Goal: Task Accomplishment & Management: Use online tool/utility

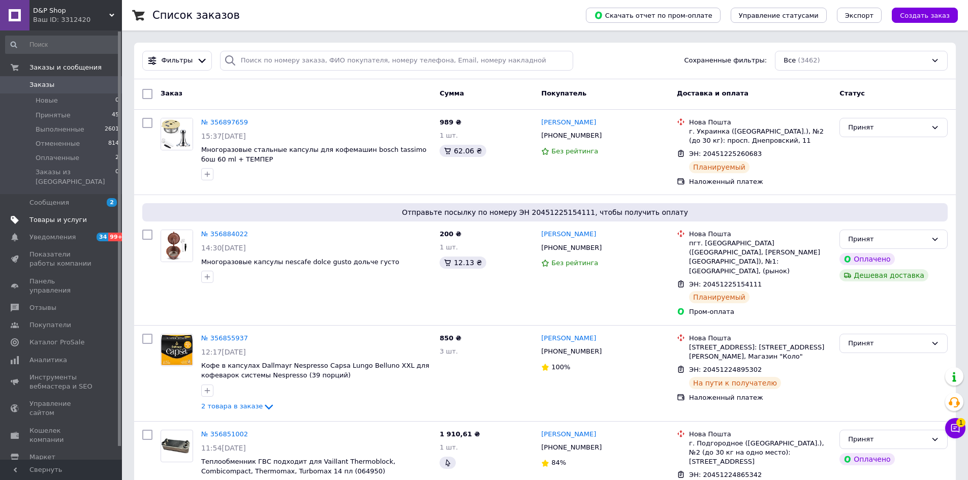
click at [56, 215] on span "Товары и услуги" at bounding box center [57, 219] width 57 height 9
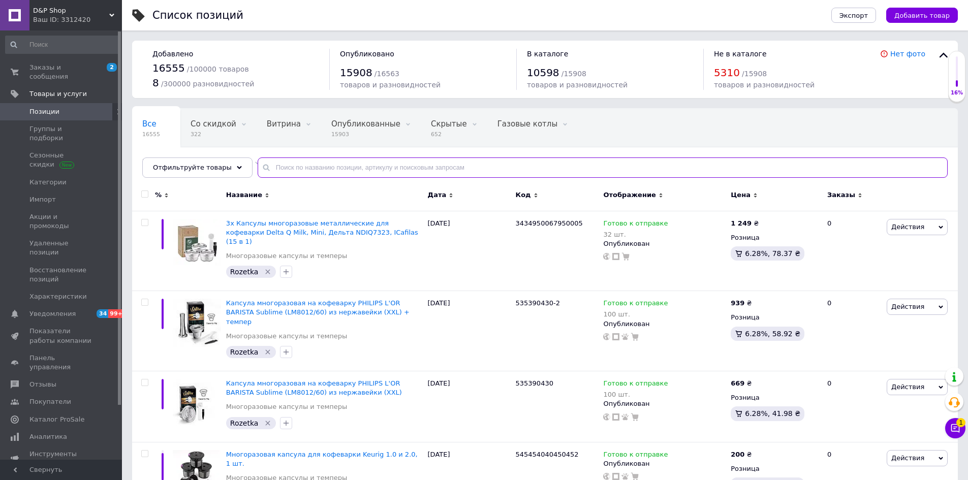
click at [370, 163] on input "text" at bounding box center [603, 167] width 690 height 20
click at [185, 170] on span "Отфильтруйте товары" at bounding box center [192, 168] width 79 height 8
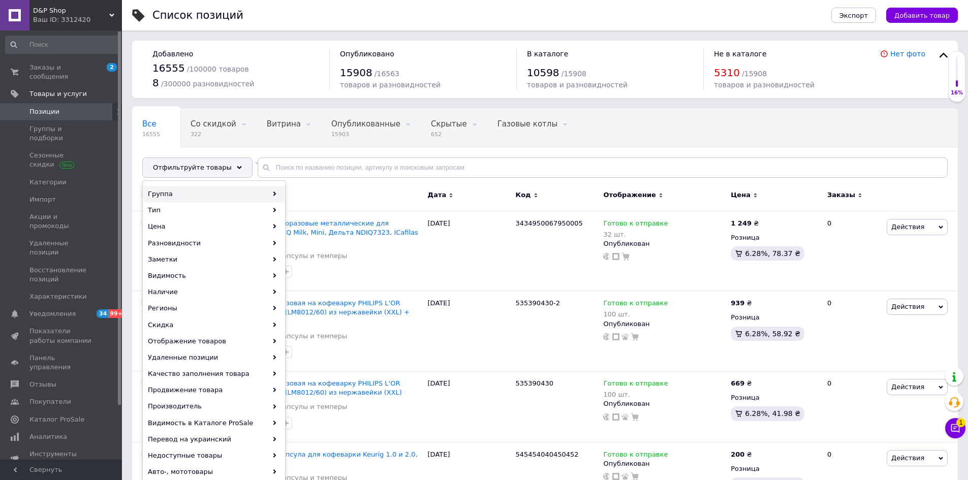
click at [174, 197] on div "Группа" at bounding box center [213, 194] width 141 height 16
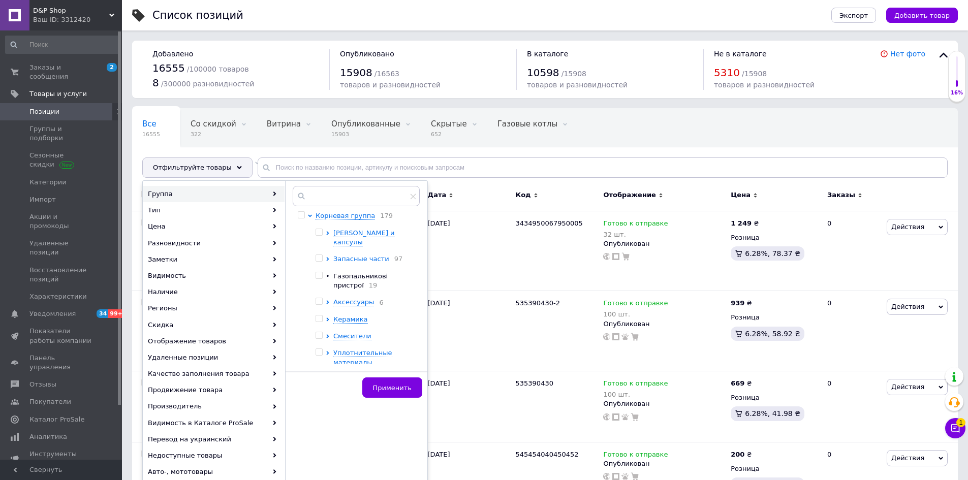
click at [327, 257] on icon at bounding box center [328, 259] width 4 height 4
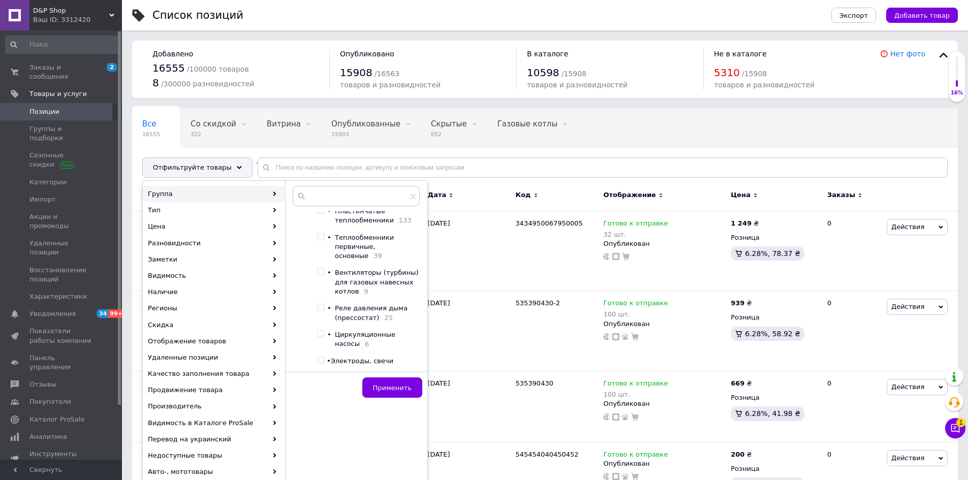
scroll to position [152, 0]
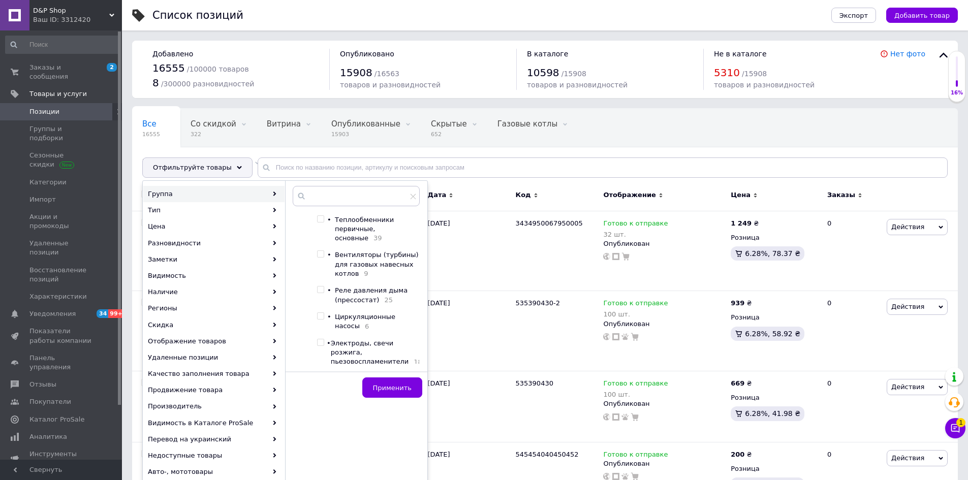
click at [345, 300] on span "Реле давления дыма (прессостат)" at bounding box center [371, 295] width 73 height 17
checkbox input "true"
click at [399, 392] on button "Применить" at bounding box center [392, 387] width 60 height 20
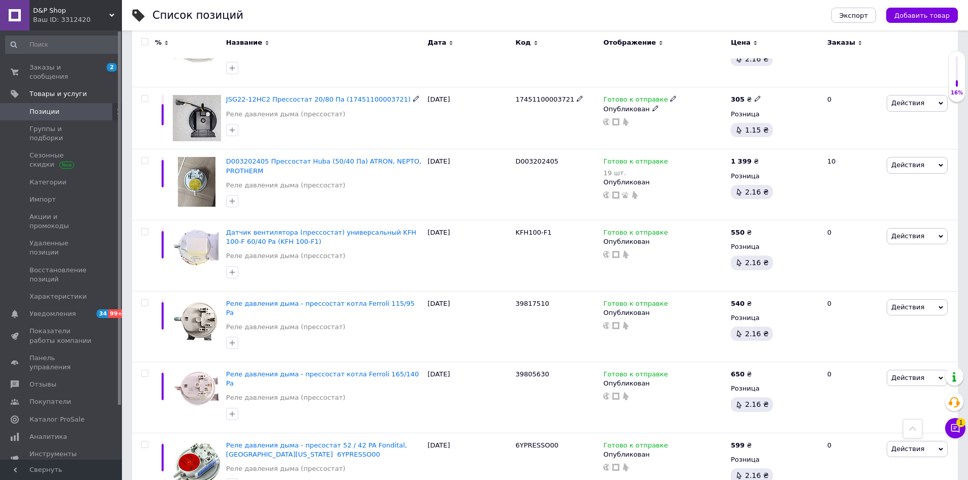
scroll to position [508, 0]
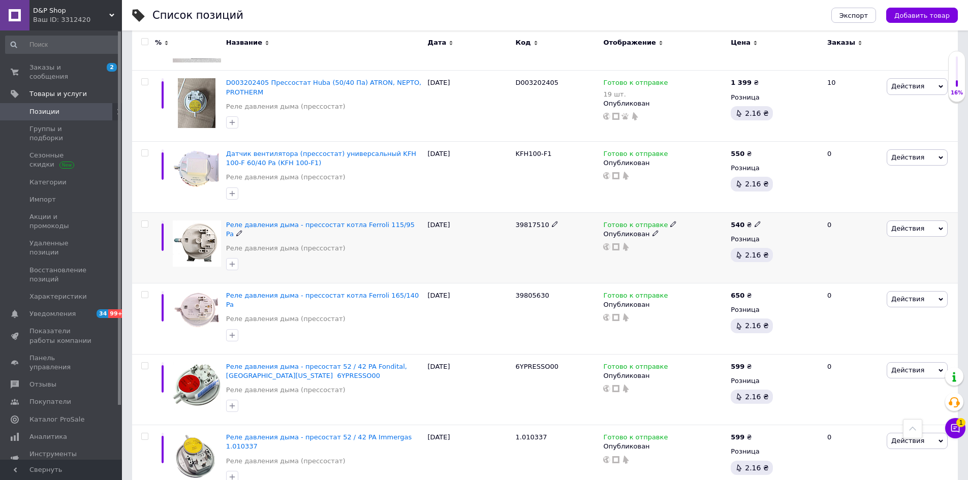
click at [141, 221] on input "checkbox" at bounding box center [144, 224] width 7 height 7
checkbox input "true"
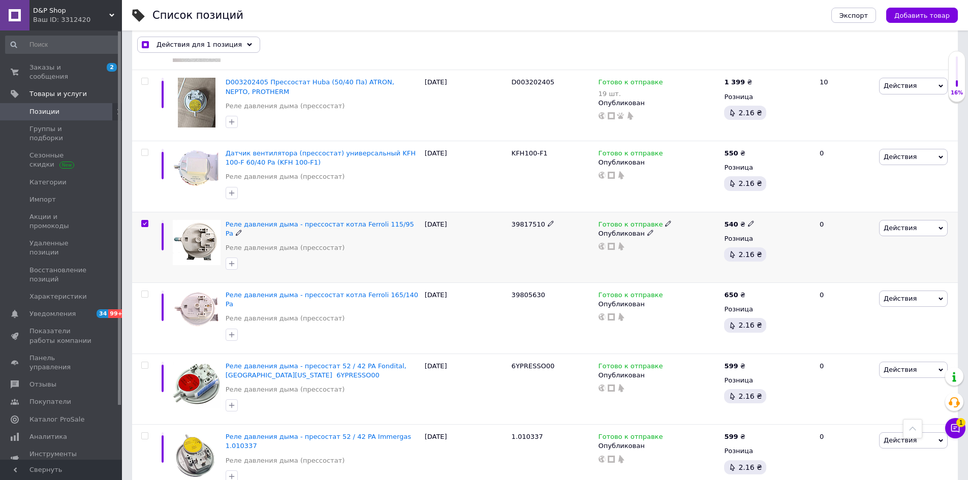
scroll to position [507, 0]
click at [852, 15] on span "Экспорт" at bounding box center [853, 16] width 28 height 8
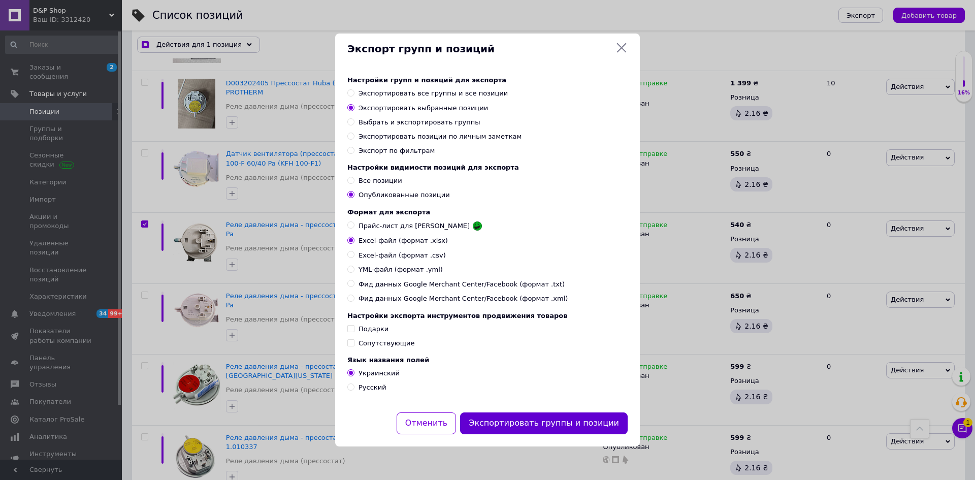
click at [516, 428] on button "Экспортировать группы и позиции" at bounding box center [544, 423] width 168 height 22
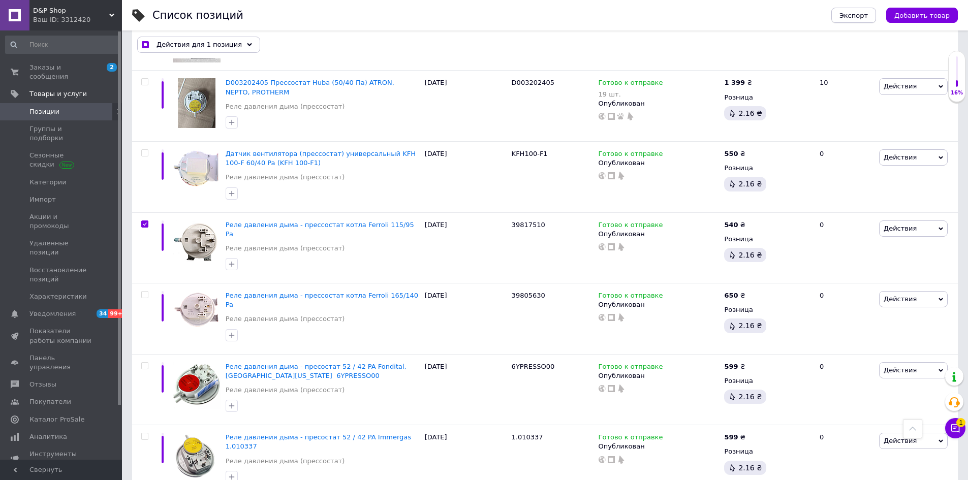
click at [850, 12] on span "Экспорт" at bounding box center [853, 16] width 28 height 8
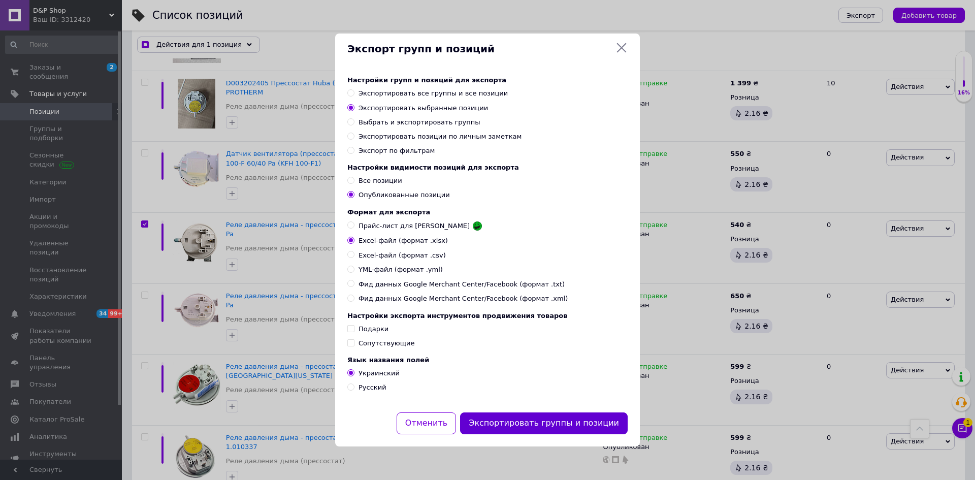
click at [523, 427] on button "Экспортировать группы и позиции" at bounding box center [544, 423] width 168 height 22
checkbox input "true"
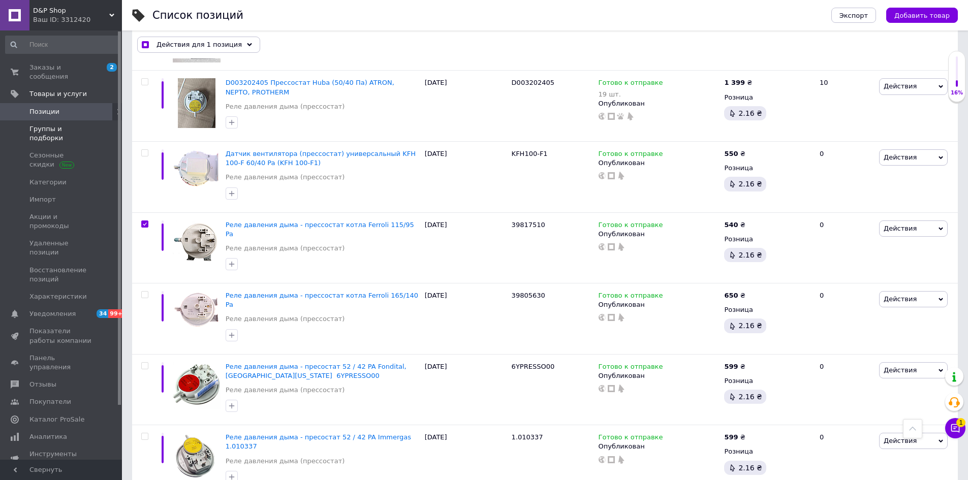
scroll to position [304, 0]
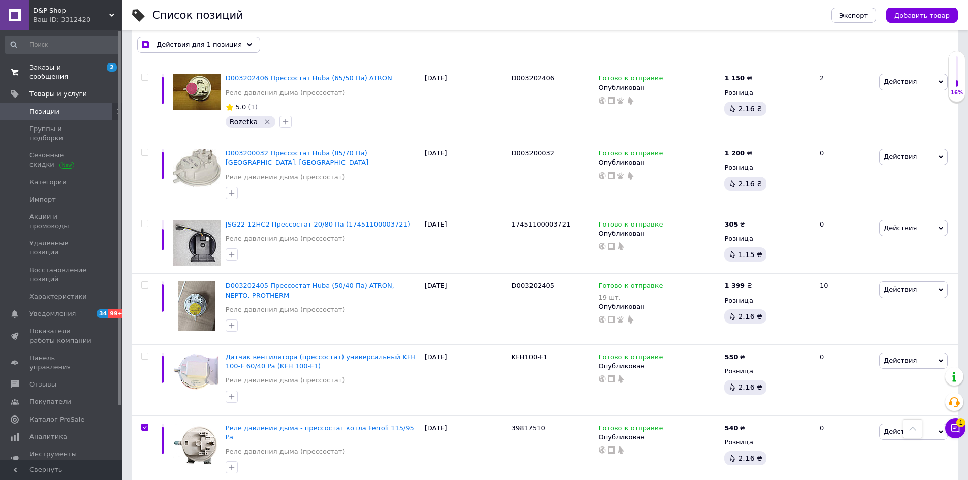
click at [63, 68] on span "Заказы и сообщения" at bounding box center [61, 72] width 65 height 18
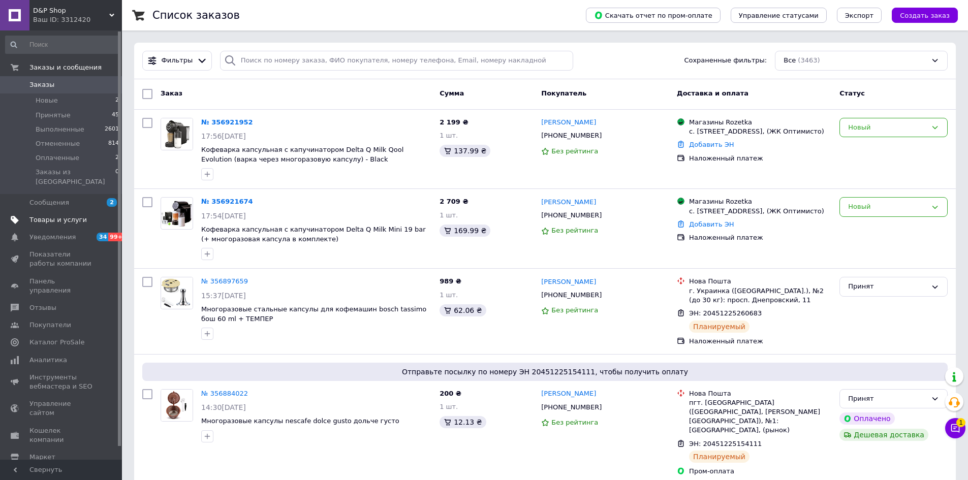
click at [61, 218] on link "Товары и услуги" at bounding box center [62, 219] width 125 height 17
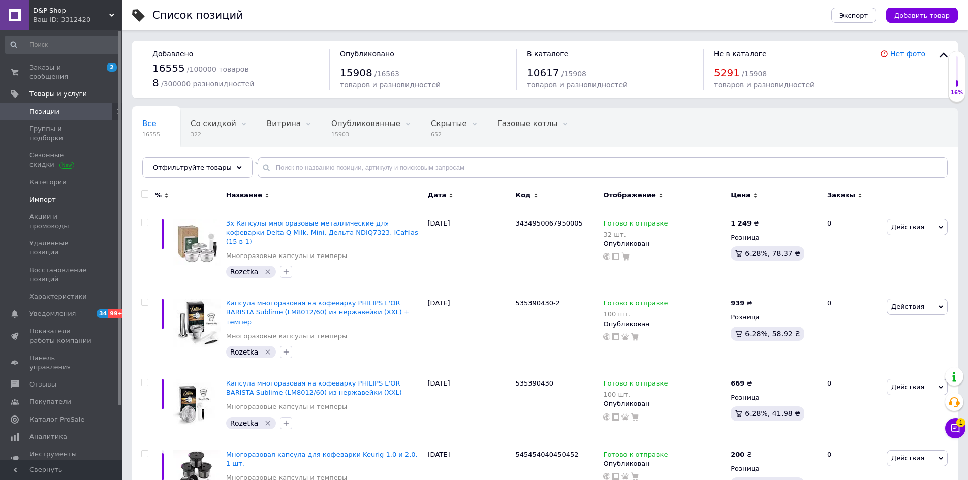
click at [42, 195] on span "Импорт" at bounding box center [42, 199] width 26 height 9
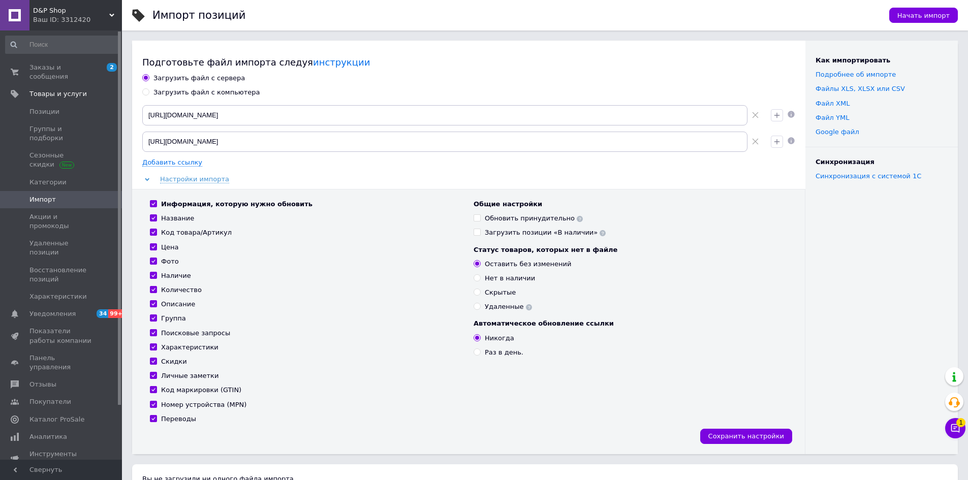
click at [213, 91] on div "Загрузить файл с компьютера" at bounding box center [206, 92] width 107 height 9
click at [149, 91] on input "Загрузить файл с компьютера" at bounding box center [145, 91] width 7 height 7
radio input "true"
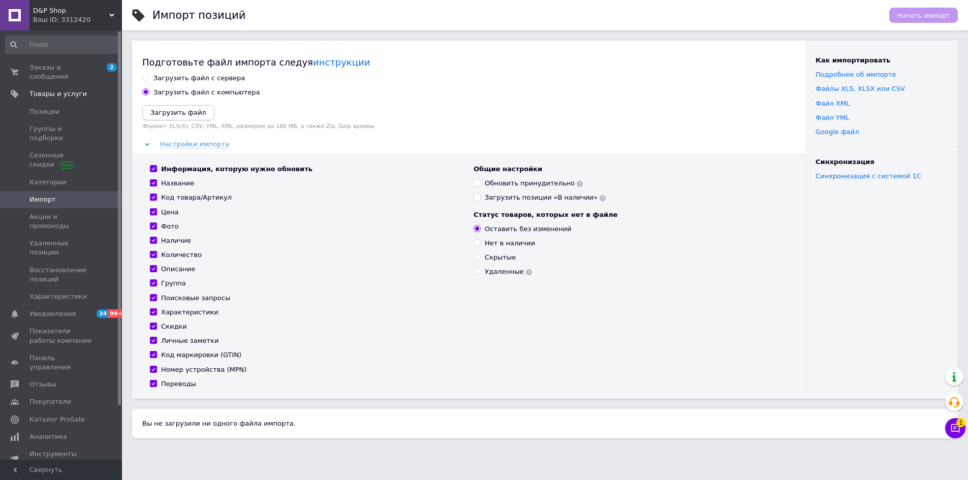
click at [196, 112] on icon "Загрузить файл" at bounding box center [178, 113] width 56 height 8
click at [191, 114] on icon "Загрузить файл" at bounding box center [178, 113] width 56 height 8
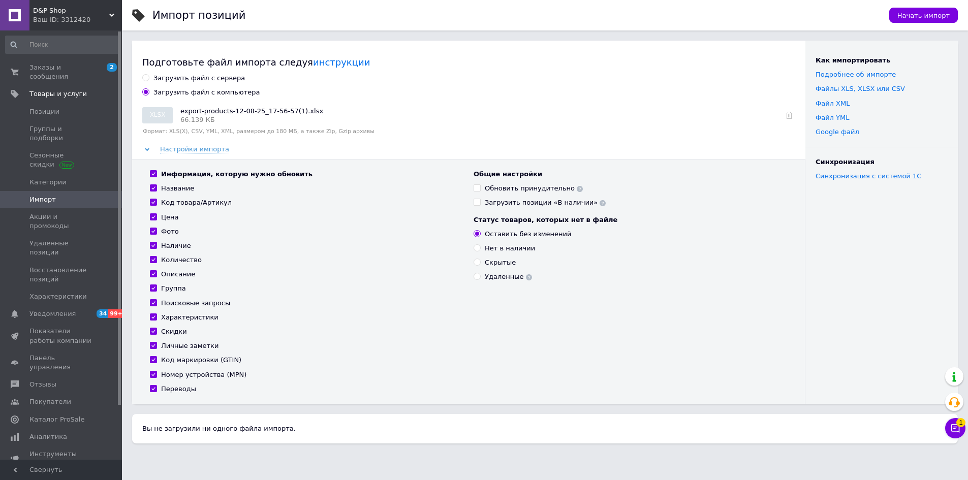
click at [478, 188] on input "Обновить принудительно" at bounding box center [476, 187] width 7 height 7
checkbox input "true"
click at [571, 189] on div "Обновить принудительно" at bounding box center [629, 188] width 313 height 9
click at [923, 16] on span "Начать импорт" at bounding box center [923, 16] width 52 height 8
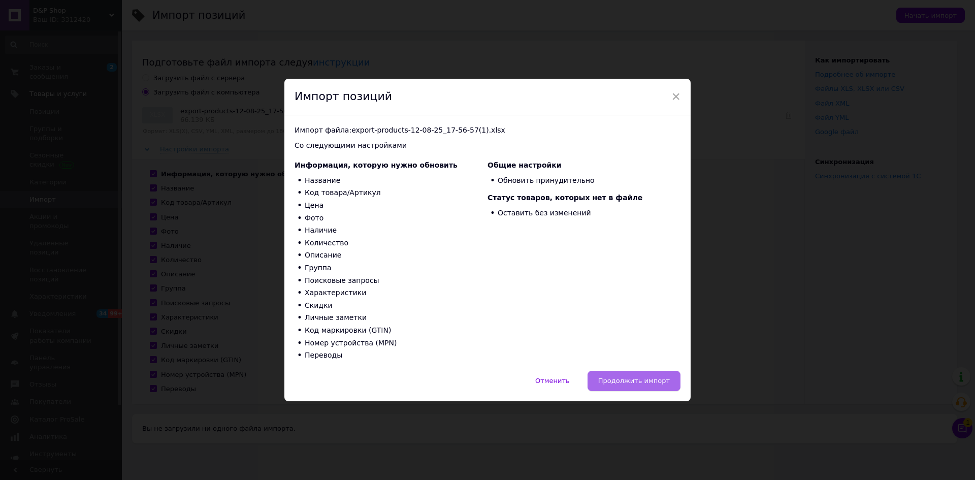
click at [658, 379] on span "Продолжить импорт" at bounding box center [634, 381] width 72 height 8
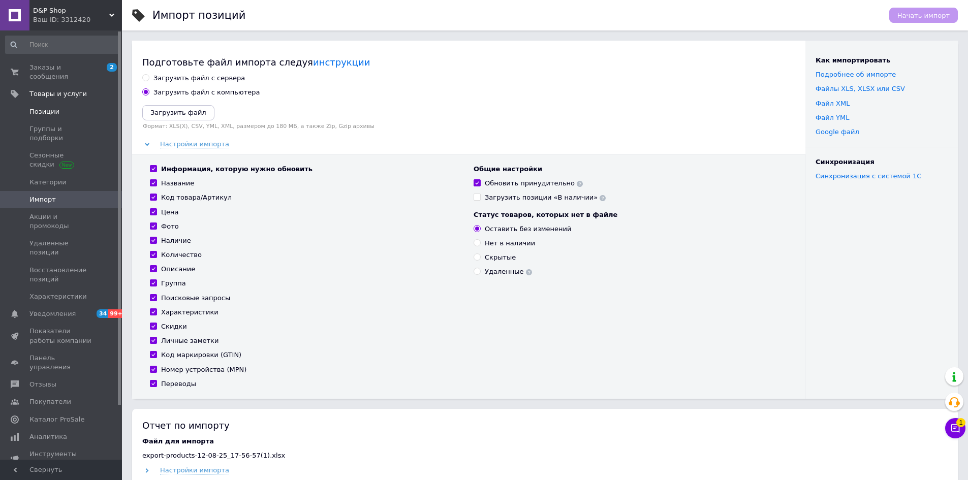
click at [47, 107] on span "Позиции" at bounding box center [44, 111] width 30 height 9
